Goal: Task Accomplishment & Management: Manage account settings

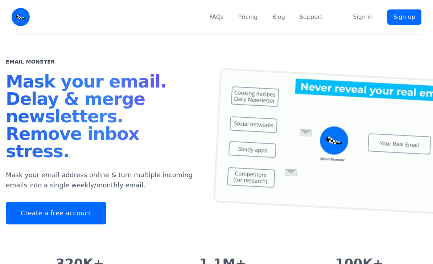
click at [75, 202] on link "Create a free account" at bounding box center [56, 213] width 100 height 22
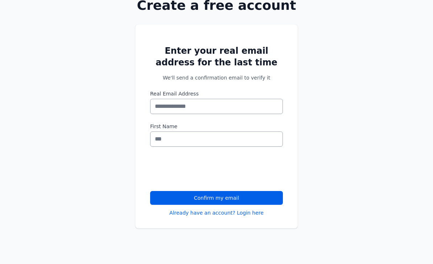
scroll to position [62, 0]
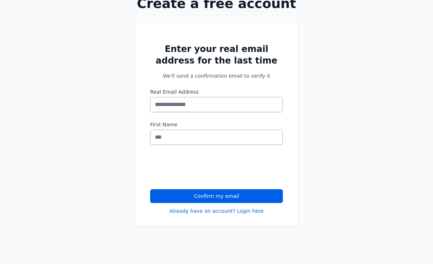
click at [253, 103] on input "Real Email Address" at bounding box center [216, 104] width 133 height 15
type input "**********"
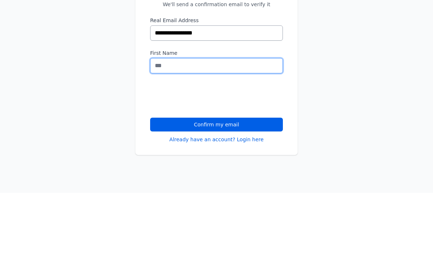
type input "******"
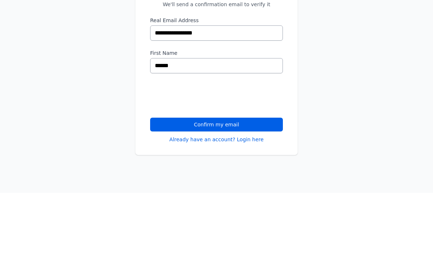
scroll to position [89, 0]
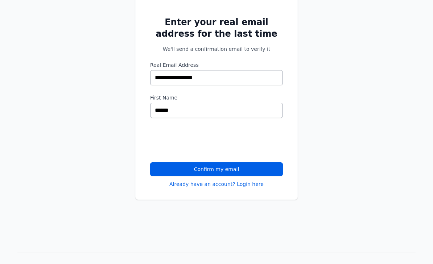
click at [231, 168] on button "Confirm my email" at bounding box center [216, 169] width 133 height 14
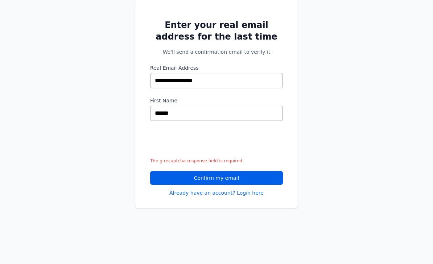
scroll to position [86, 0]
click at [261, 178] on button "Confirm my email" at bounding box center [216, 178] width 133 height 14
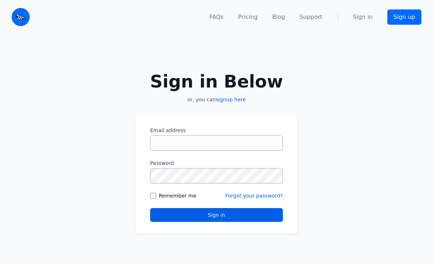
click at [249, 149] on input "Email address" at bounding box center [216, 142] width 133 height 15
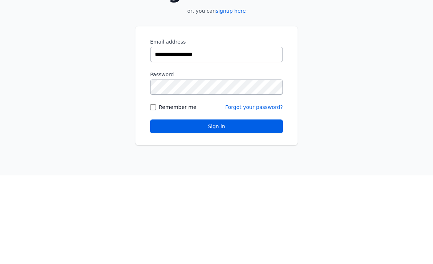
type input "**********"
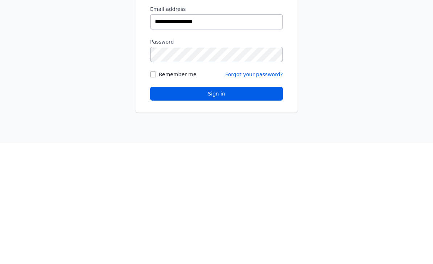
click at [193, 192] on label "Remember me" at bounding box center [178, 195] width 38 height 7
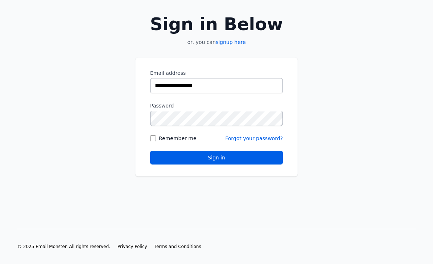
click at [226, 156] on button "Sign in" at bounding box center [216, 158] width 133 height 14
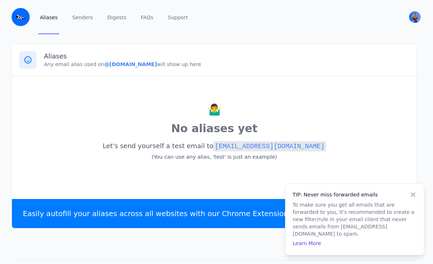
scroll to position [8, 0]
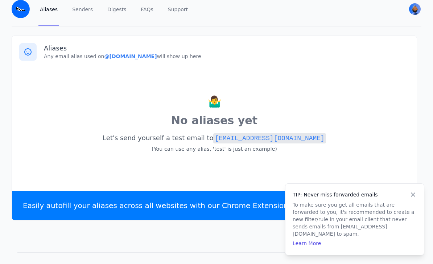
click at [413, 198] on icon at bounding box center [413, 194] width 7 height 7
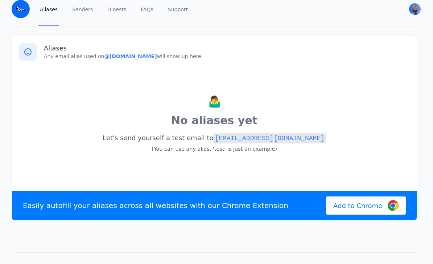
click at [115, 82] on div "🤷‍♂️ No aliases yet Let's send yourself a test email to [EMAIL_ADDRESS][DOMAIN_…" at bounding box center [214, 127] width 390 height 105
click at [36, 50] on div at bounding box center [27, 51] width 17 height 17
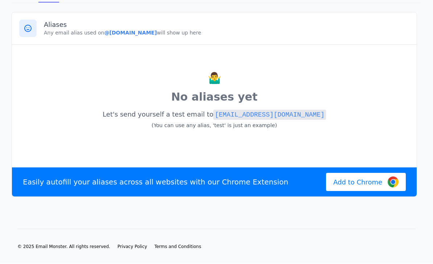
scroll to position [0, 0]
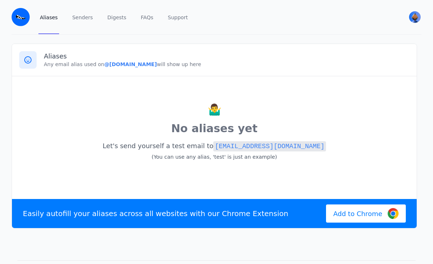
click at [77, 15] on link "Senders" at bounding box center [83, 17] width 24 height 34
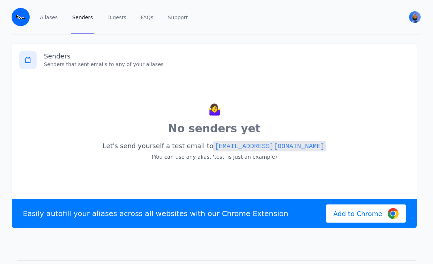
click at [112, 15] on link "Digests" at bounding box center [117, 17] width 22 height 34
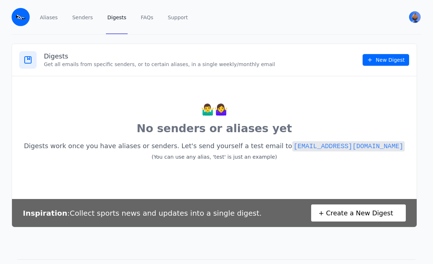
click at [180, 22] on link "Support" at bounding box center [177, 17] width 23 height 34
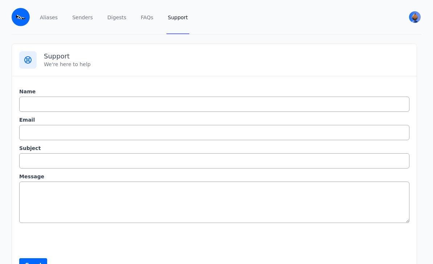
click at [45, 18] on link "Aliases" at bounding box center [48, 17] width 21 height 34
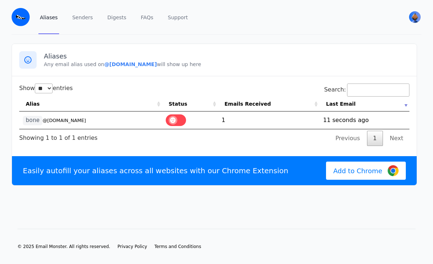
select select "**"
click at [55, 120] on small "@[DOMAIN_NAME]" at bounding box center [64, 120] width 44 height 5
click at [34, 118] on code "bone" at bounding box center [33, 120] width 20 height 9
click at [62, 120] on small "@krayzie.eml.monster" at bounding box center [64, 120] width 44 height 5
click at [71, 118] on small "@krayzie.eml.monster" at bounding box center [64, 120] width 44 height 5
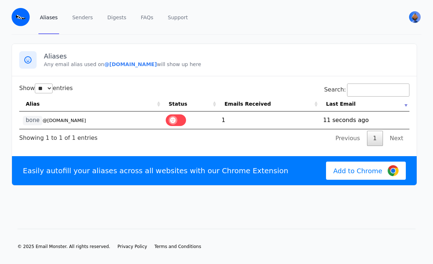
click at [398, 123] on td "1758054760 11 seconds ago" at bounding box center [365, 119] width 90 height 17
click at [360, 125] on td "1758054760 11 seconds ago" at bounding box center [365, 119] width 90 height 17
click at [360, 124] on td "1758054760 11 seconds ago" at bounding box center [365, 119] width 90 height 17
click at [324, 126] on td "1758054760 11 seconds ago" at bounding box center [365, 119] width 90 height 17
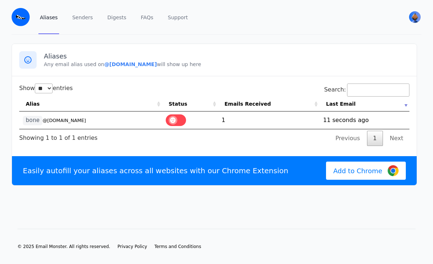
click at [291, 128] on td "1" at bounding box center [269, 119] width 102 height 17
click at [37, 129] on div "Showing 1 to 1 of 1 entries" at bounding box center [58, 135] width 78 height 13
click at [37, 116] on code "bone" at bounding box center [33, 120] width 20 height 9
click at [32, 129] on div "Showing 1 to 1 of 1 entries" at bounding box center [58, 135] width 78 height 13
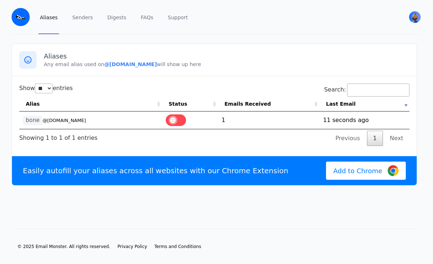
click at [36, 129] on div "Showing 1 to 1 of 1 entries" at bounding box center [58, 135] width 78 height 13
click at [49, 118] on small "@[DOMAIN_NAME]" at bounding box center [64, 120] width 44 height 5
click at [58, 118] on small "@krayzie.eml.monster" at bounding box center [64, 120] width 44 height 5
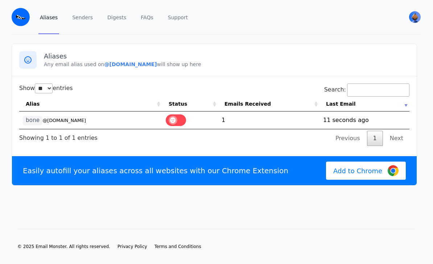
click at [177, 116] on span at bounding box center [173, 120] width 9 height 9
click at [180, 114] on label at bounding box center [176, 120] width 20 height 12
click at [177, 116] on span at bounding box center [173, 120] width 9 height 9
click at [222, 111] on td "1" at bounding box center [269, 119] width 102 height 17
click at [171, 116] on span at bounding box center [173, 120] width 9 height 9
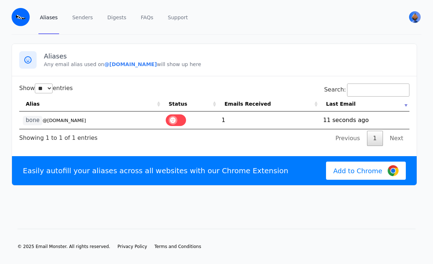
click at [30, 116] on code "bone" at bounding box center [33, 120] width 20 height 9
click at [398, 111] on td "1758054760 11 seconds ago" at bounding box center [365, 119] width 90 height 17
click at [405, 131] on link "Next" at bounding box center [397, 138] width 26 height 15
click at [404, 111] on td "1758054760 11 seconds ago" at bounding box center [365, 119] width 90 height 17
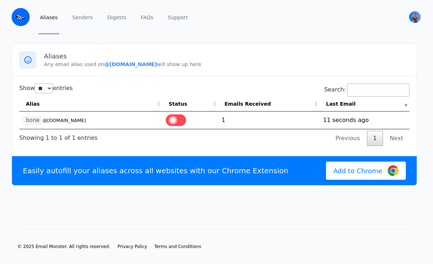
scroll to position [0, 0]
click at [84, 13] on link "Senders" at bounding box center [83, 17] width 24 height 34
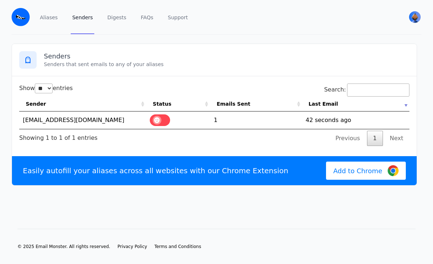
select select "**"
click at [41, 118] on td "aljin25@yahoo.com" at bounding box center [82, 119] width 127 height 17
click at [39, 119] on td "aljin25@yahoo.com" at bounding box center [82, 119] width 127 height 17
click at [48, 19] on link "Aliases" at bounding box center [48, 17] width 21 height 34
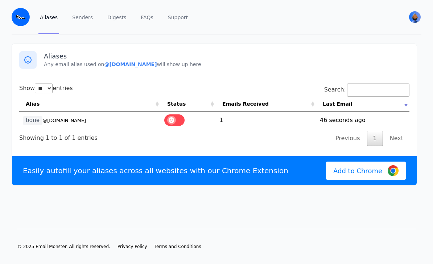
select select "**"
click at [80, 13] on link "Senders" at bounding box center [83, 17] width 24 height 34
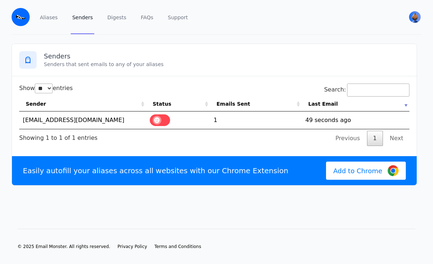
select select "**"
click at [103, 122] on td "aljin25@yahoo.com" at bounding box center [82, 119] width 127 height 17
click at [101, 120] on td "aljin25@yahoo.com" at bounding box center [82, 119] width 127 height 17
click at [322, 122] on td "1758054760 49 seconds ago" at bounding box center [356, 119] width 108 height 17
click at [28, 119] on td "aljin25@yahoo.com" at bounding box center [82, 119] width 127 height 17
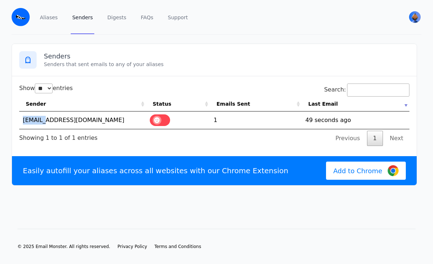
click at [29, 141] on div "Showing 1 to 1 of 1 entries" at bounding box center [58, 135] width 78 height 13
click at [415, 18] on img "User menu" at bounding box center [415, 17] width 12 height 12
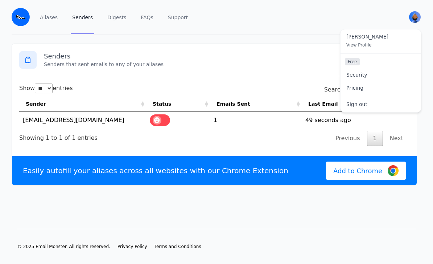
click at [417, 17] on img "User menu" at bounding box center [415, 17] width 12 height 12
click at [419, 12] on button "User menu" at bounding box center [414, 17] width 13 height 13
click at [375, 88] on link "Pricing" at bounding box center [381, 87] width 81 height 13
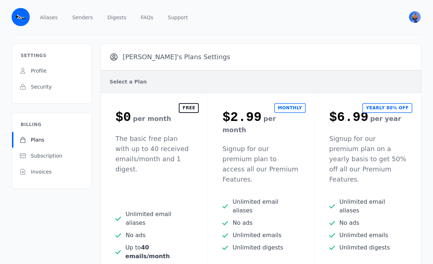
click at [46, 23] on link "Aliases" at bounding box center [48, 17] width 21 height 34
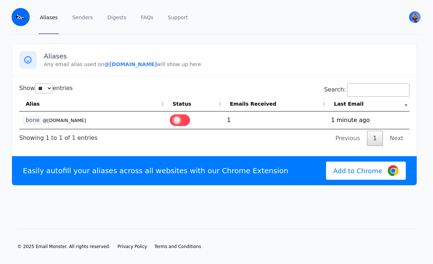
select select "**"
click at [181, 122] on label at bounding box center [180, 120] width 20 height 12
click at [81, 124] on td "bone @[DOMAIN_NAME]" at bounding box center [92, 119] width 147 height 17
click at [79, 122] on small "@[DOMAIN_NAME]" at bounding box center [64, 120] width 44 height 5
click at [66, 127] on td "bone @[DOMAIN_NAME]" at bounding box center [92, 119] width 147 height 17
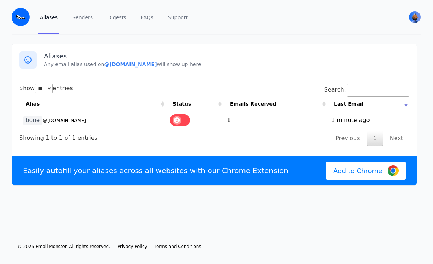
click at [295, 121] on td "1" at bounding box center [275, 119] width 104 height 17
click at [350, 123] on td "1758054760 1 minute ago" at bounding box center [369, 119] width 82 height 17
click at [407, 106] on th "Last Email" at bounding box center [369, 103] width 82 height 15
click at [409, 103] on th "Last Email" at bounding box center [369, 103] width 82 height 15
click at [369, 124] on td "1758054760 1 minute ago" at bounding box center [369, 119] width 82 height 17
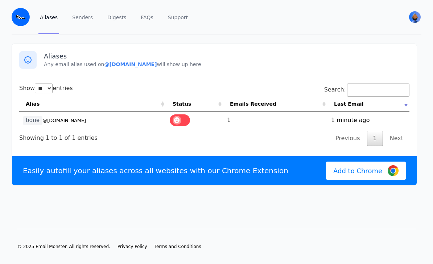
click at [369, 124] on td "1758054760 1 minute ago" at bounding box center [369, 119] width 82 height 17
click at [381, 141] on link "1" at bounding box center [375, 138] width 16 height 15
click at [120, 19] on link "Digests" at bounding box center [117, 17] width 22 height 34
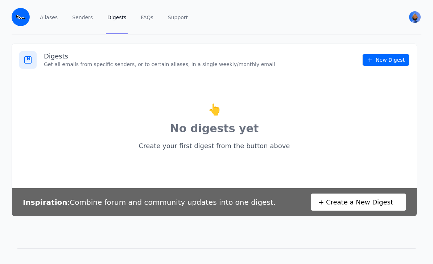
click at [401, 60] on link "New Digest" at bounding box center [385, 60] width 47 height 12
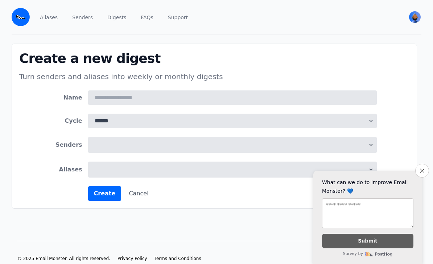
select select
click at [427, 167] on button "Close survey" at bounding box center [422, 171] width 14 height 14
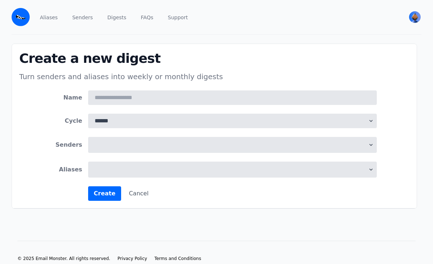
click at [50, 16] on link "Aliases" at bounding box center [48, 17] width 21 height 34
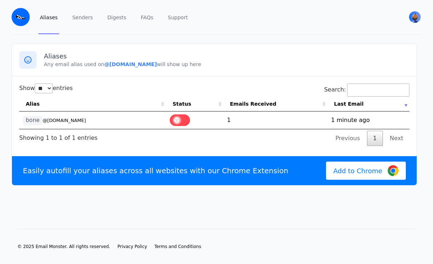
click at [112, 128] on td "bone @[DOMAIN_NAME]" at bounding box center [92, 119] width 147 height 17
click at [112, 125] on td "bone @[DOMAIN_NAME]" at bounding box center [92, 119] width 147 height 17
click at [108, 177] on div "Easily autofill your aliases across all websites with our Chrome Extension Add …" at bounding box center [214, 170] width 405 height 29
click at [111, 128] on td "bone @krayzie.eml.monster" at bounding box center [92, 119] width 147 height 17
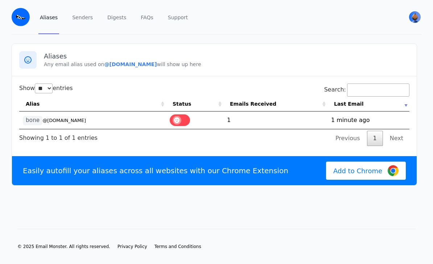
click at [74, 128] on td "bone @krayzie.eml.monster" at bounding box center [92, 119] width 147 height 17
click at [48, 92] on select "** ** ** ***" at bounding box center [44, 88] width 18 height 10
click at [36, 97] on th "Alias" at bounding box center [92, 103] width 147 height 15
click at [45, 90] on select "** ** ** ***" at bounding box center [44, 88] width 18 height 10
select select "**"
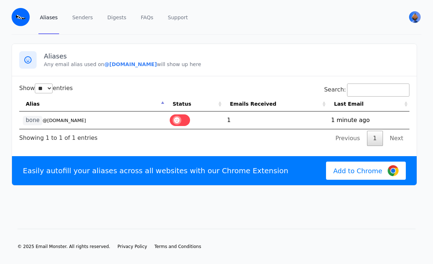
click at [100, 126] on td "bone @krayzie.eml.monster" at bounding box center [92, 119] width 147 height 17
click at [98, 129] on div "Show ** ** ** *** entries Search: Alias Status Emails Received Last Email bone …" at bounding box center [214, 114] width 390 height 62
click at [86, 118] on small "@[DOMAIN_NAME]" at bounding box center [64, 120] width 44 height 5
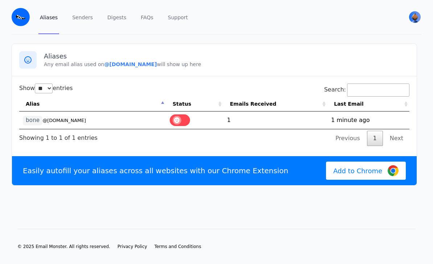
click at [86, 118] on small "@[DOMAIN_NAME]" at bounding box center [64, 120] width 44 height 5
click at [82, 125] on td "bone @krayzie.eml.monster" at bounding box center [92, 119] width 147 height 17
select select "**"
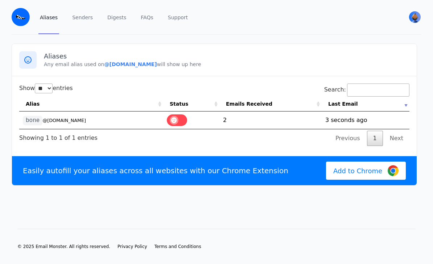
click at [260, 122] on td "2" at bounding box center [270, 119] width 102 height 17
click at [231, 123] on td "2" at bounding box center [270, 119] width 102 height 17
click at [235, 103] on th "Emails Received" at bounding box center [270, 103] width 102 height 15
click at [247, 106] on th "Emails Received" at bounding box center [270, 103] width 102 height 15
click at [78, 21] on link "Senders" at bounding box center [83, 17] width 24 height 34
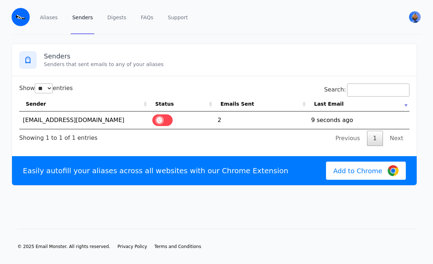
select select "**"
click at [228, 126] on td "2" at bounding box center [261, 119] width 94 height 17
click at [228, 125] on td "2" at bounding box center [261, 119] width 94 height 17
click at [242, 119] on td "2" at bounding box center [261, 119] width 94 height 17
click at [304, 117] on td "2" at bounding box center [261, 119] width 94 height 17
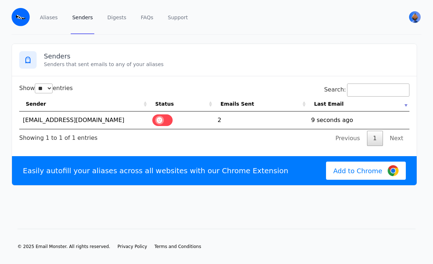
click at [323, 122] on td "1758054903 9 seconds ago" at bounding box center [359, 119] width 102 height 17
click at [326, 118] on td "1758054903 9 seconds ago" at bounding box center [359, 119] width 102 height 17
click at [397, 139] on link "Next" at bounding box center [397, 138] width 26 height 15
click at [338, 127] on td "1758054903 9 seconds ago" at bounding box center [359, 119] width 102 height 17
click at [52, 21] on link "Aliases" at bounding box center [48, 17] width 21 height 34
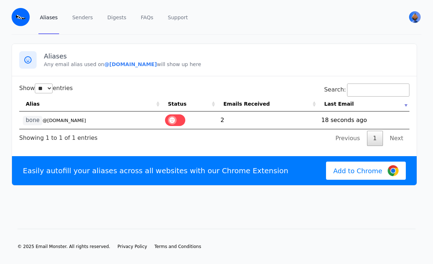
select select "**"
